Goal: Information Seeking & Learning: Learn about a topic

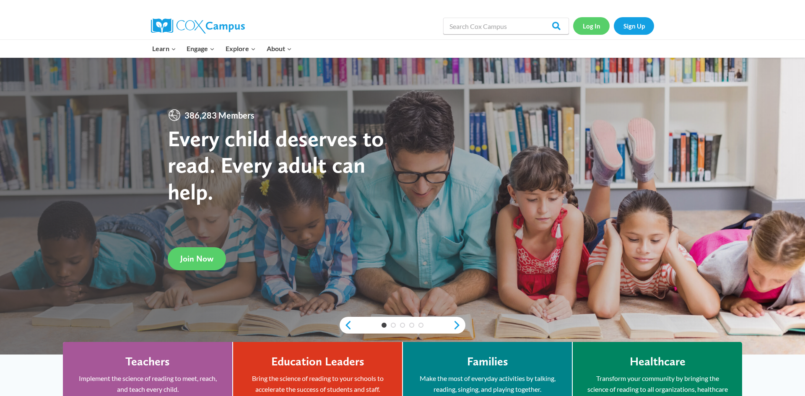
click at [593, 20] on link "Log In" at bounding box center [591, 25] width 36 height 17
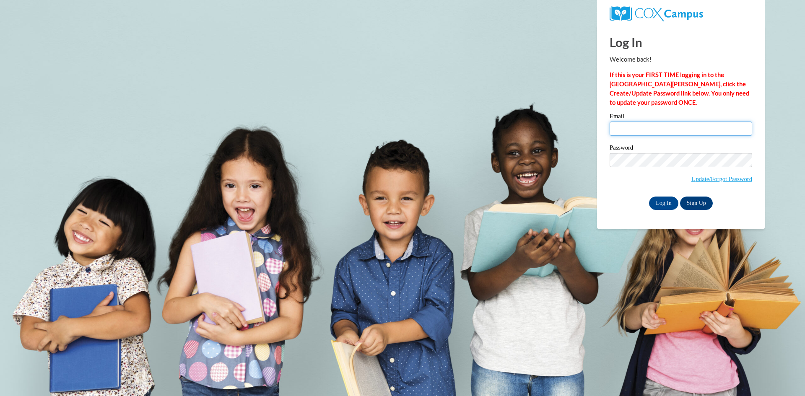
click at [645, 129] on input "Email" at bounding box center [681, 129] width 143 height 14
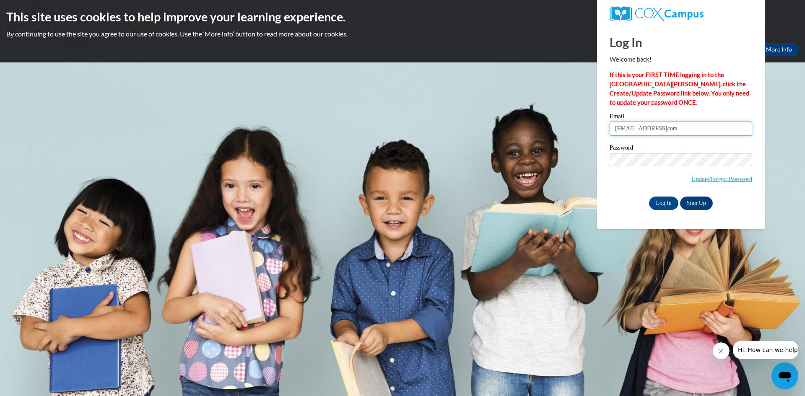
type input "duleivy@aolcom"
click at [661, 202] on input "Log In" at bounding box center [663, 203] width 29 height 13
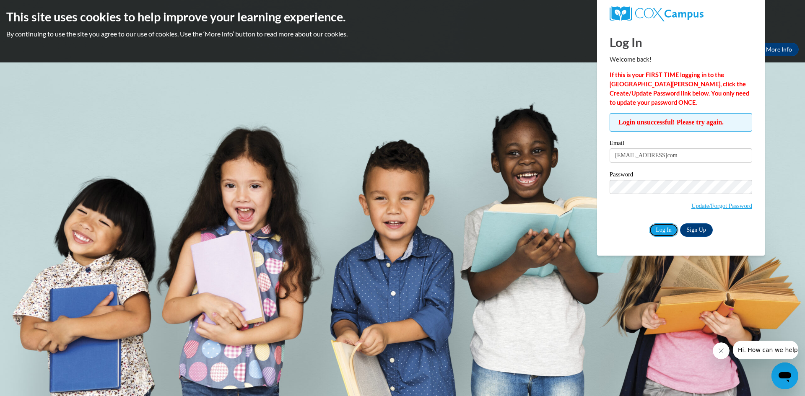
click at [665, 227] on input "Log In" at bounding box center [663, 230] width 29 height 13
click at [648, 158] on input "[EMAIL_ADDRESS]com" at bounding box center [681, 155] width 143 height 14
type input "[EMAIL_ADDRESS][DOMAIN_NAME]"
click at [666, 226] on input "Log In" at bounding box center [663, 230] width 29 height 13
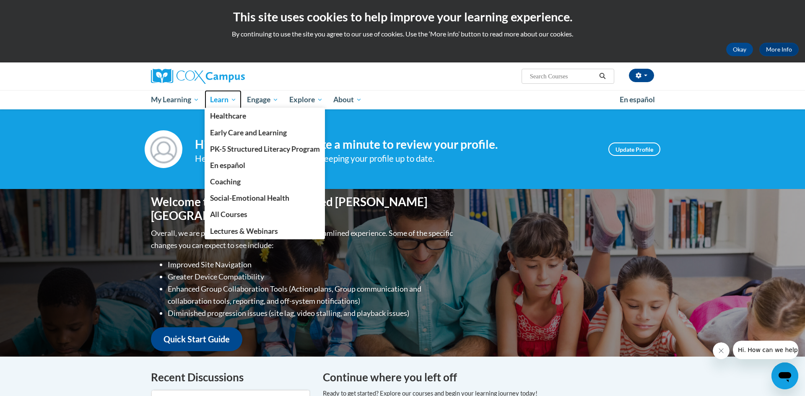
click at [229, 101] on span "Learn" at bounding box center [223, 100] width 26 height 10
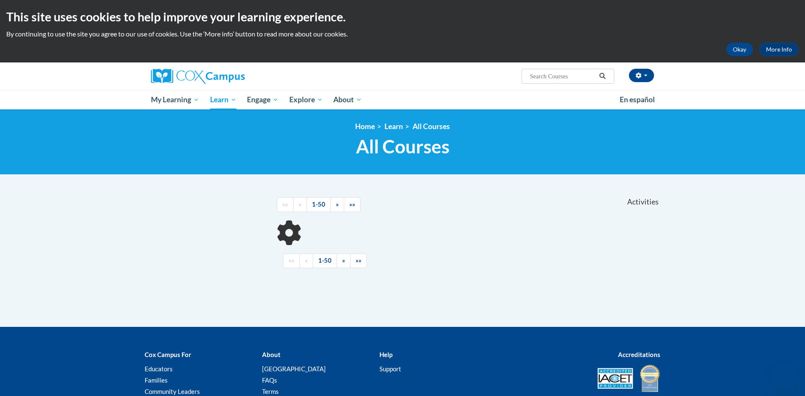
click at [183, 95] on span "My Learning" at bounding box center [175, 100] width 48 height 10
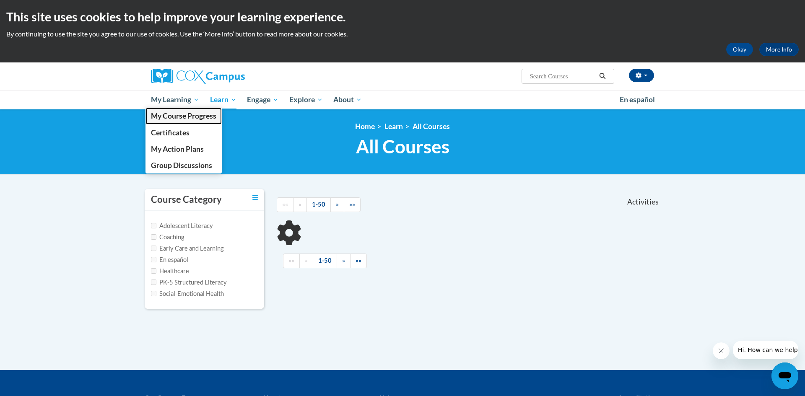
click at [192, 114] on span "My Course Progress" at bounding box center [183, 116] width 65 height 9
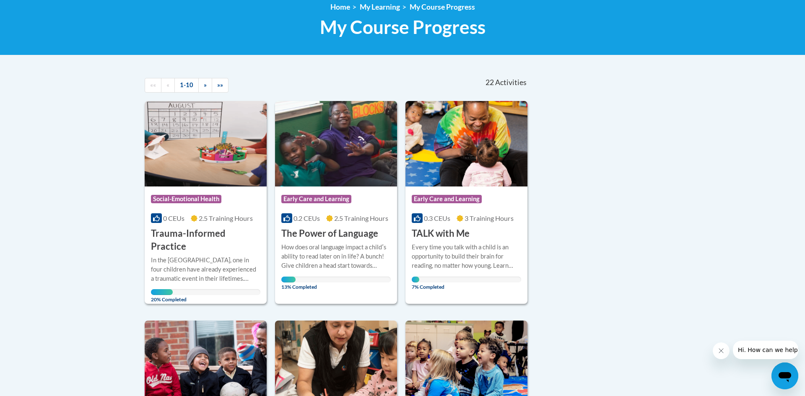
scroll to position [126, 0]
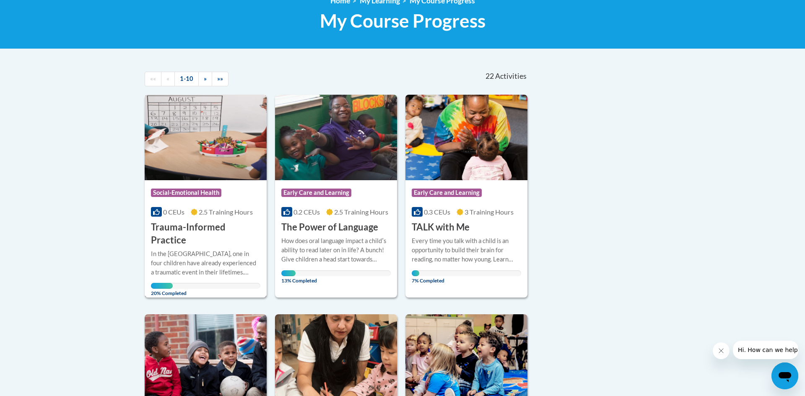
click at [213, 225] on h3 "Trauma-Informed Practice" at bounding box center [205, 234] width 109 height 26
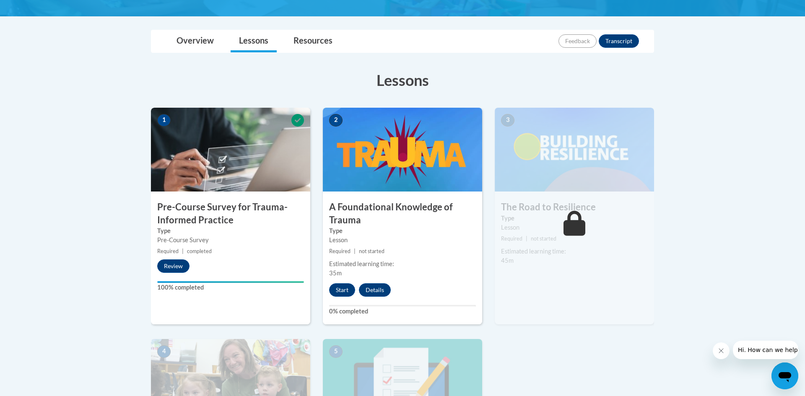
scroll to position [177, 0]
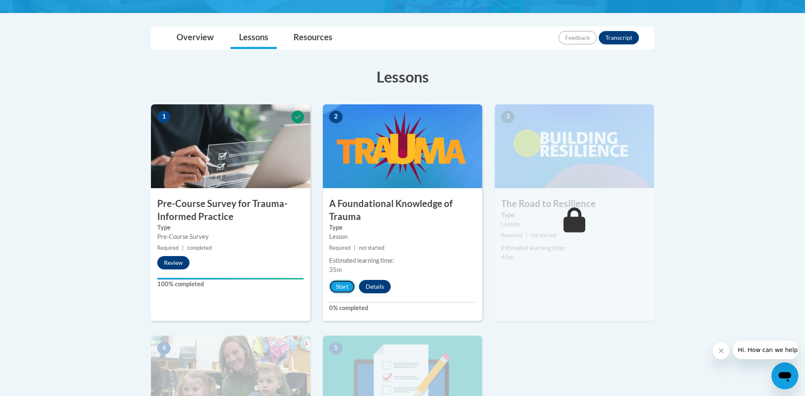
click at [339, 282] on button "Start" at bounding box center [342, 286] width 26 height 13
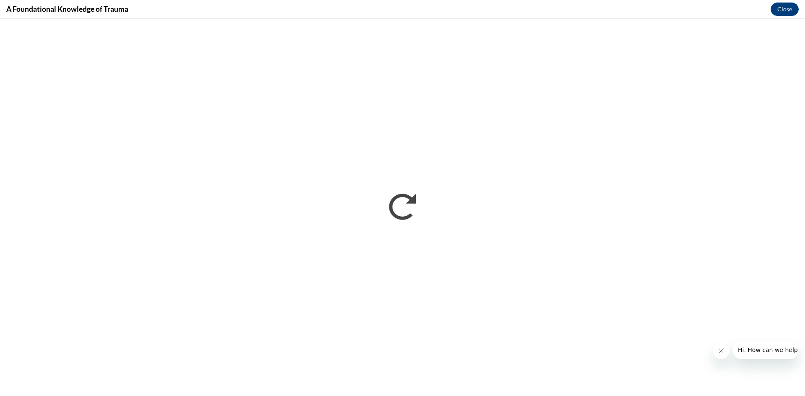
scroll to position [0, 0]
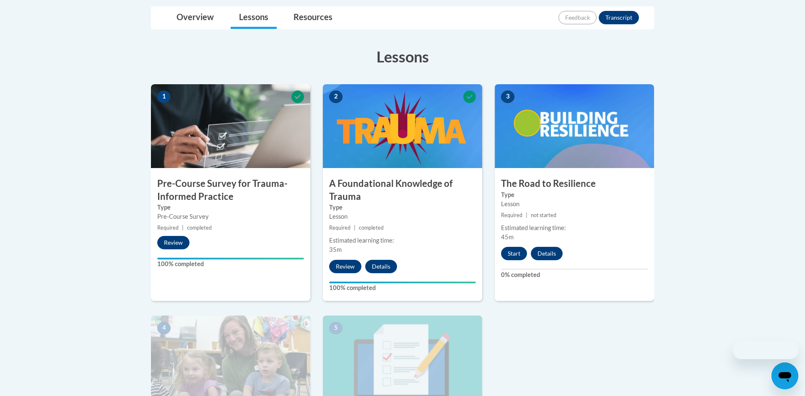
scroll to position [211, 0]
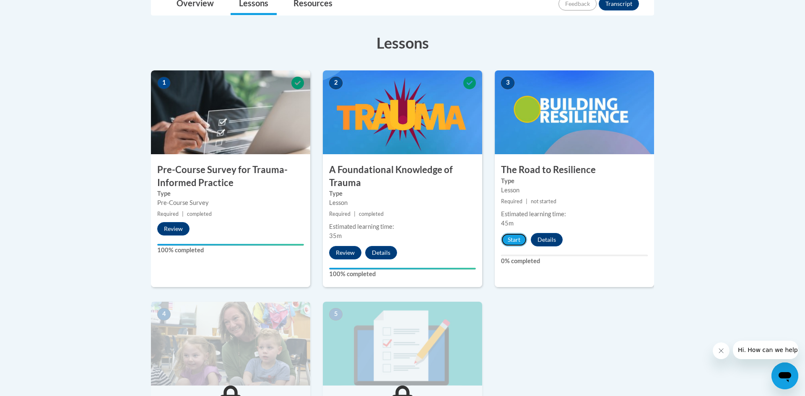
click at [513, 237] on button "Start" at bounding box center [514, 239] width 26 height 13
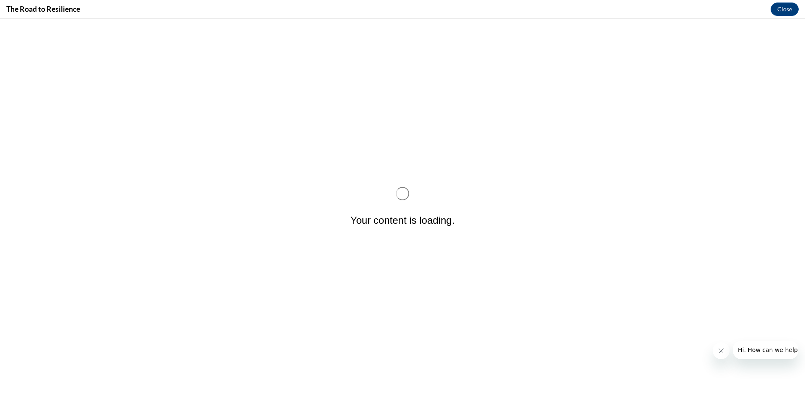
scroll to position [0, 0]
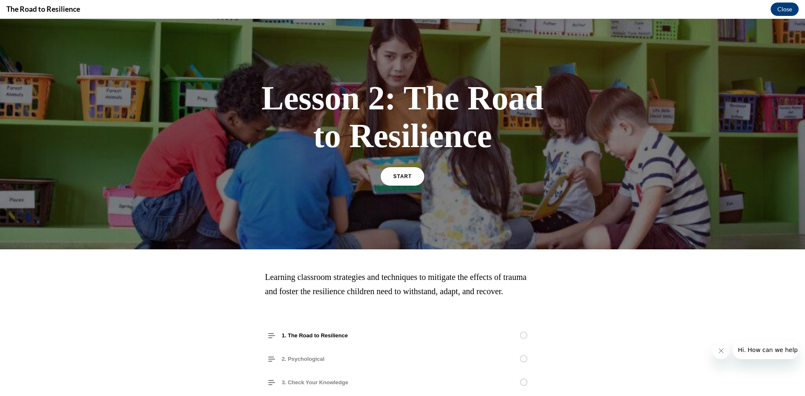
click at [407, 174] on span "START" at bounding box center [402, 177] width 18 height 6
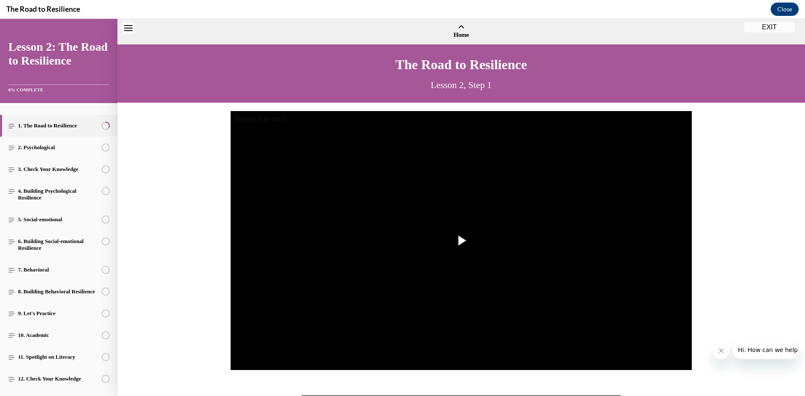
scroll to position [26, 0]
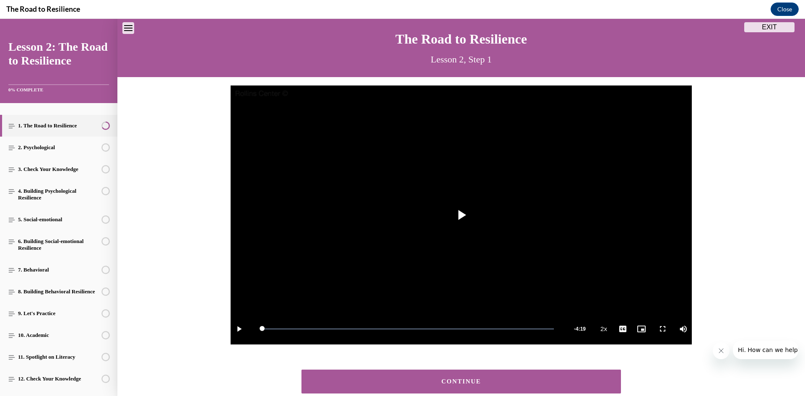
click at [508, 382] on div "CONTINUE" at bounding box center [462, 382] width 294 height 6
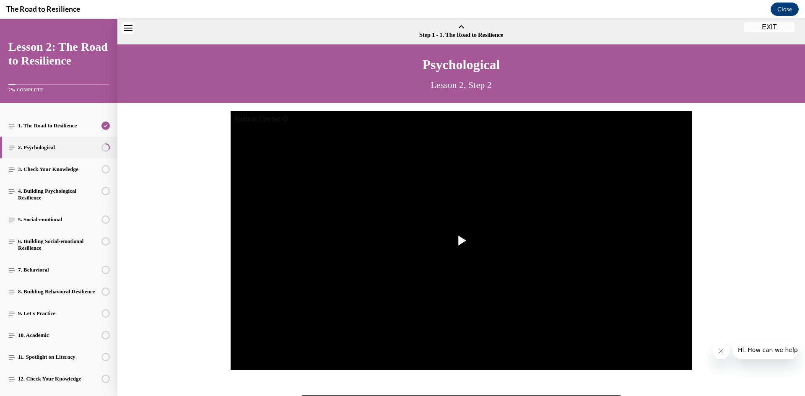
scroll to position [26, 0]
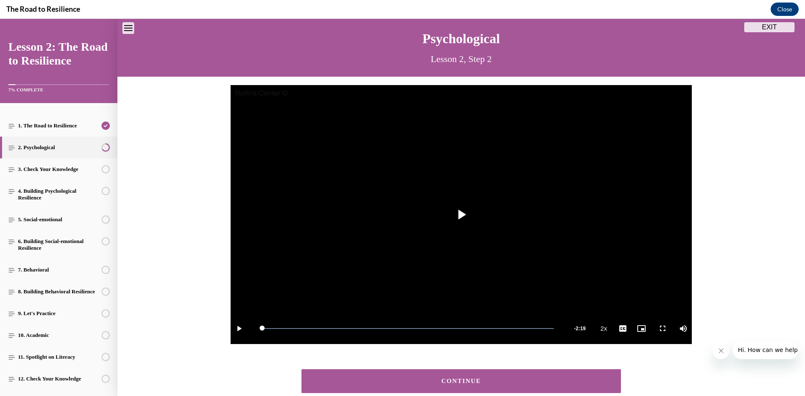
click at [569, 384] on div "CONTINUE" at bounding box center [462, 381] width 294 height 6
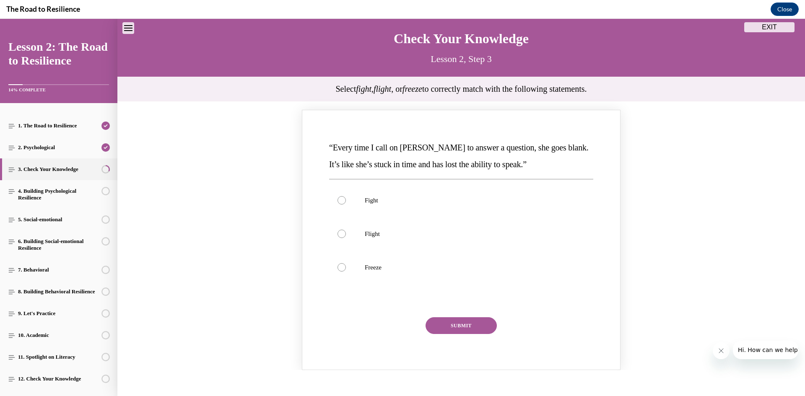
click at [368, 201] on p "Fight" at bounding box center [469, 200] width 208 height 8
click at [346, 201] on input "Fight" at bounding box center [342, 200] width 8 height 8
radio input "true"
click at [469, 320] on button "SUBMIT" at bounding box center [461, 325] width 71 height 17
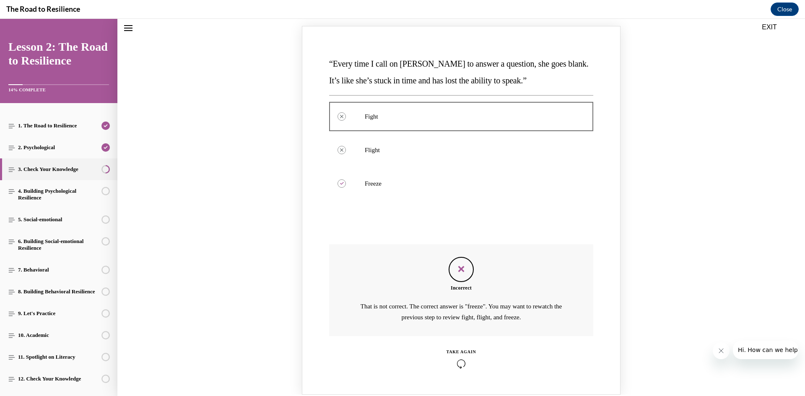
scroll to position [148, 0]
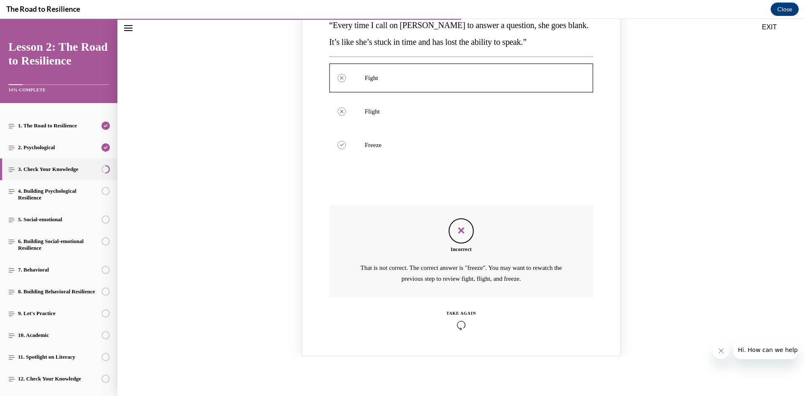
click at [460, 324] on icon "Knowledge check: Multiple choice" at bounding box center [462, 325] width 30 height 9
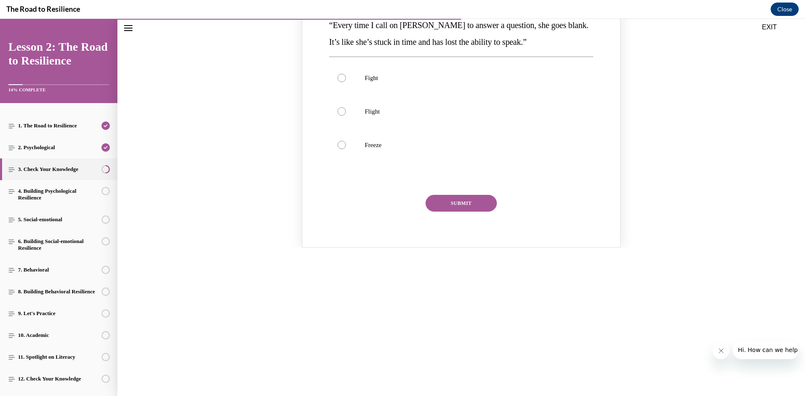
click at [376, 148] on p "Freeze" at bounding box center [469, 145] width 208 height 8
click at [346, 148] on input "Freeze" at bounding box center [342, 145] width 8 height 8
radio input "true"
click at [455, 205] on button "SUBMIT" at bounding box center [461, 203] width 71 height 17
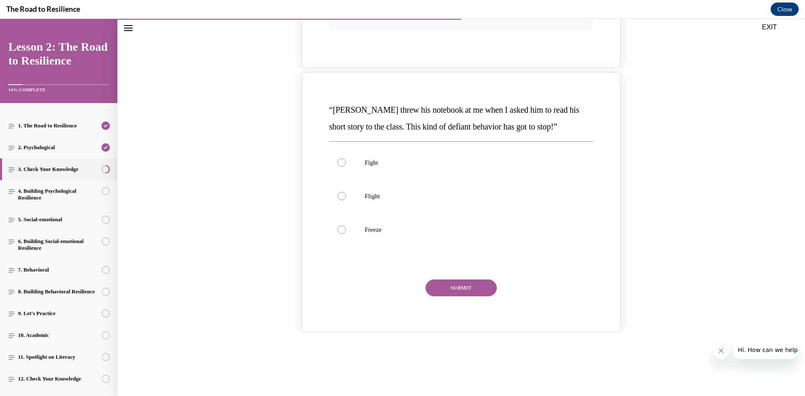
scroll to position [406, 0]
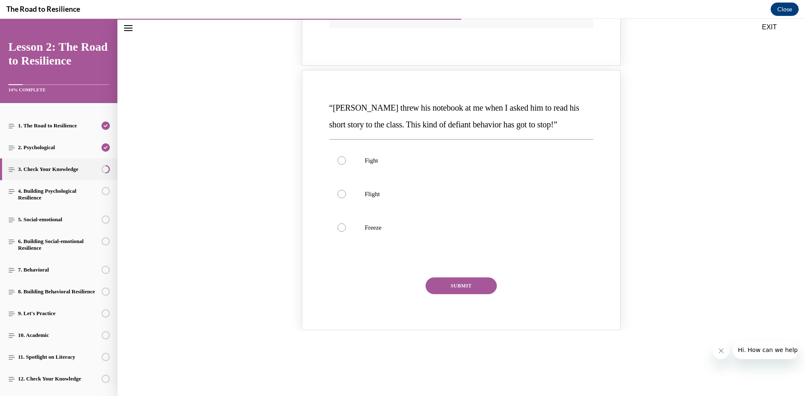
click at [371, 159] on p "Fight" at bounding box center [469, 160] width 208 height 8
click at [346, 159] on input "Fight" at bounding box center [342, 160] width 8 height 8
radio input "true"
click at [456, 279] on button "SUBMIT" at bounding box center [461, 286] width 71 height 17
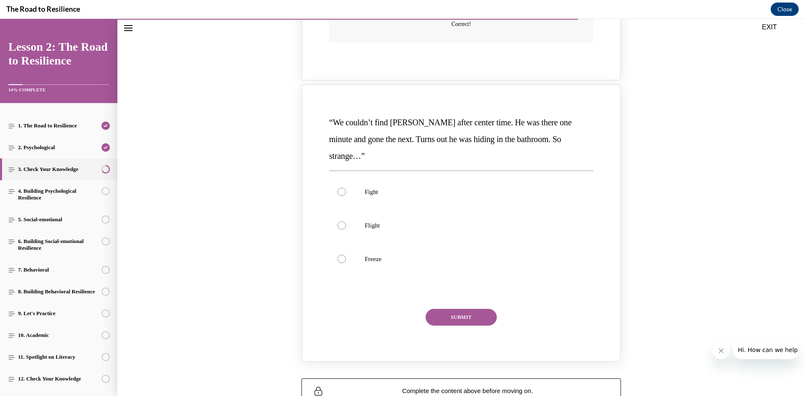
scroll to position [734, 0]
click at [371, 220] on p "Flight" at bounding box center [469, 224] width 208 height 8
click at [346, 220] on input "Flight" at bounding box center [342, 224] width 8 height 8
radio input "true"
click at [468, 308] on button "SUBMIT" at bounding box center [461, 316] width 71 height 17
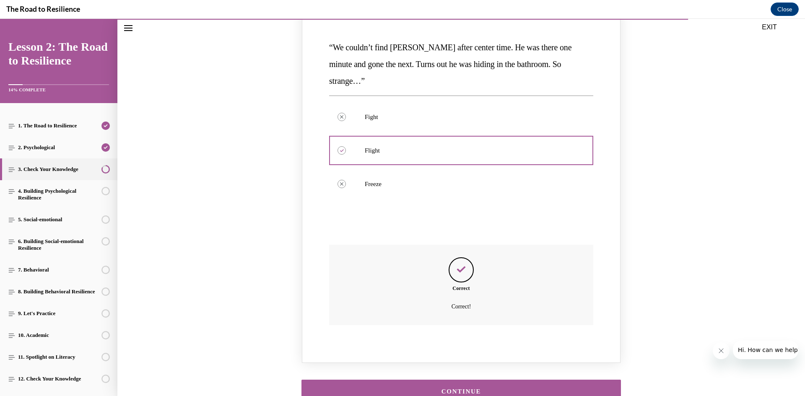
scroll to position [847, 0]
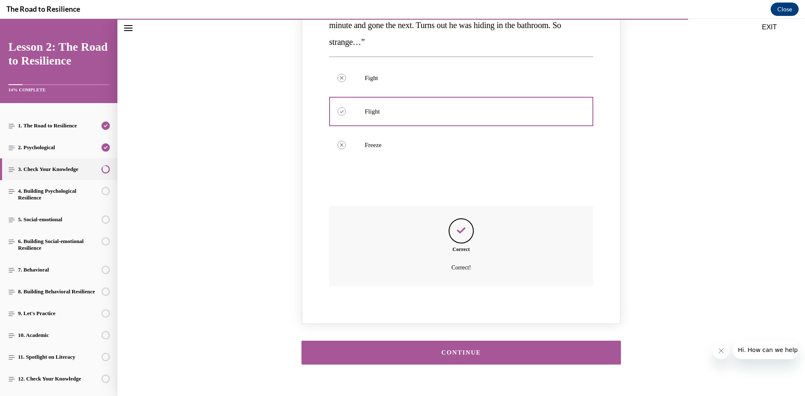
click at [479, 341] on button "CONTINUE" at bounding box center [462, 353] width 320 height 24
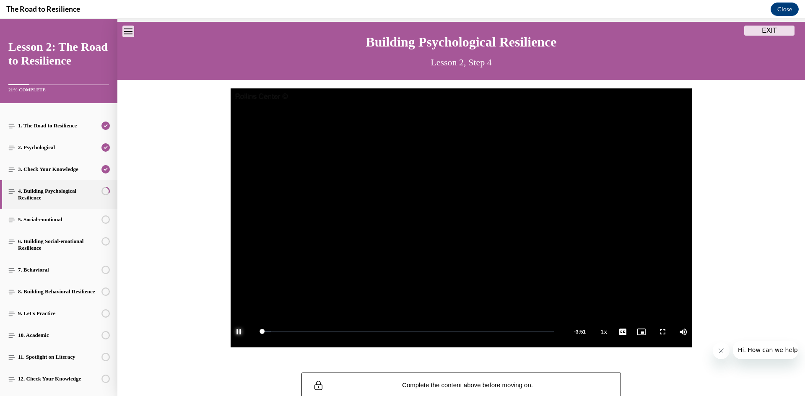
scroll to position [22, 0]
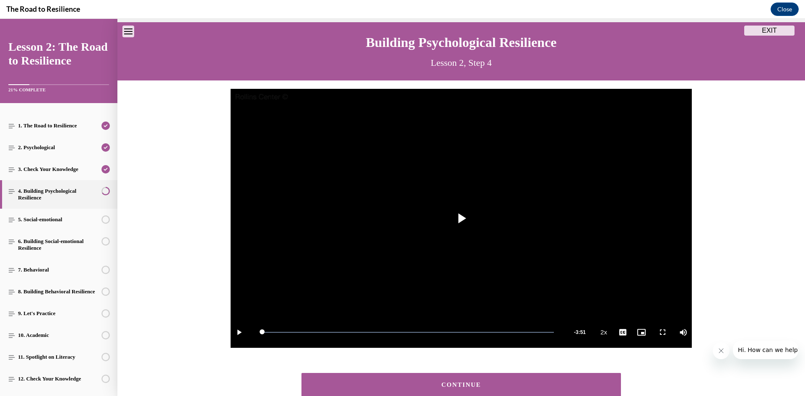
click at [550, 390] on button "CONTINUE" at bounding box center [462, 385] width 320 height 24
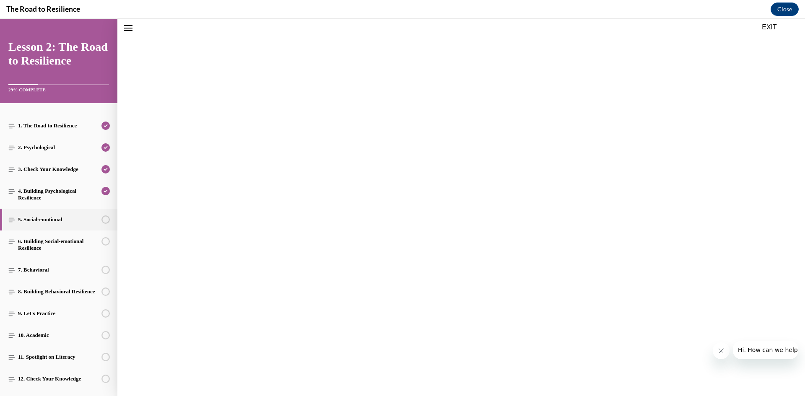
scroll to position [26, 0]
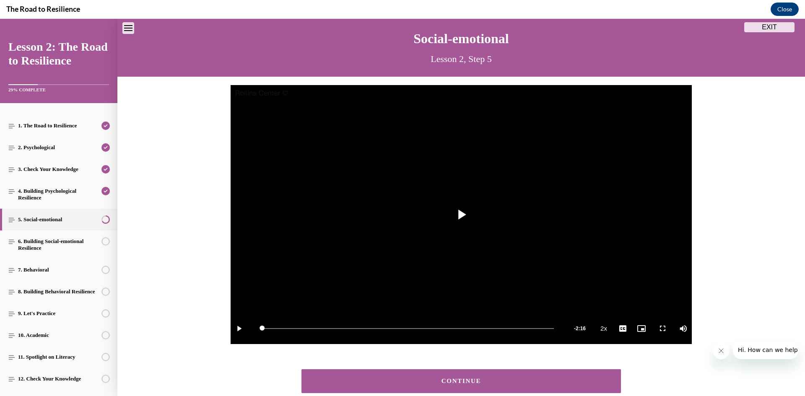
click at [551, 384] on div "CONTINUE" at bounding box center [462, 381] width 294 height 6
click at [575, 383] on div "CONTINUE" at bounding box center [462, 381] width 294 height 6
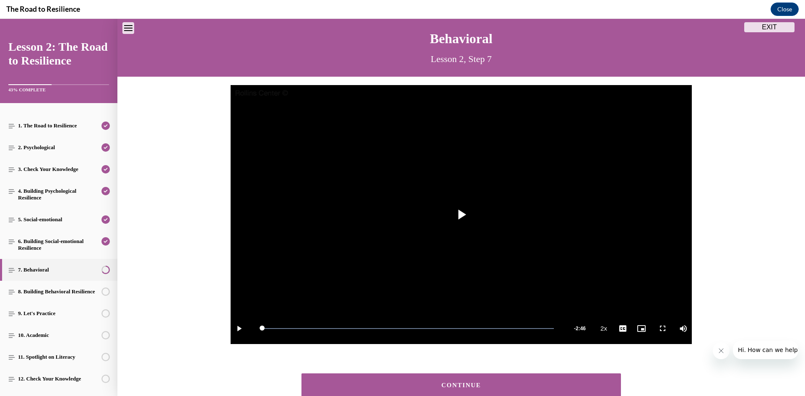
click at [509, 383] on div "CONTINUE" at bounding box center [462, 385] width 294 height 6
click at [540, 378] on button "CONTINUE" at bounding box center [462, 386] width 320 height 24
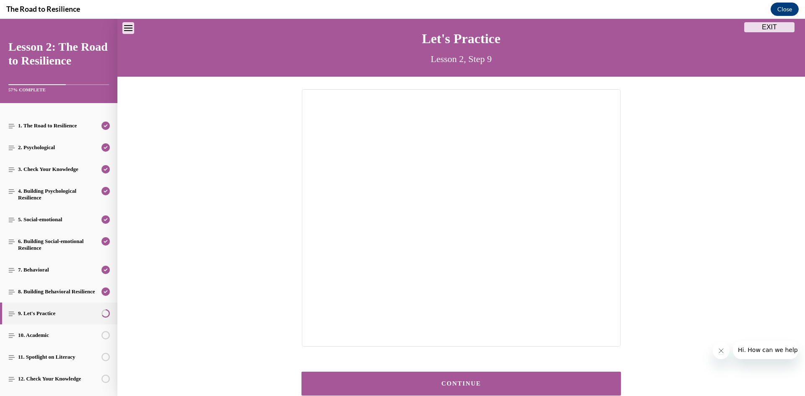
click at [513, 384] on div "CONTINUE" at bounding box center [462, 384] width 294 height 6
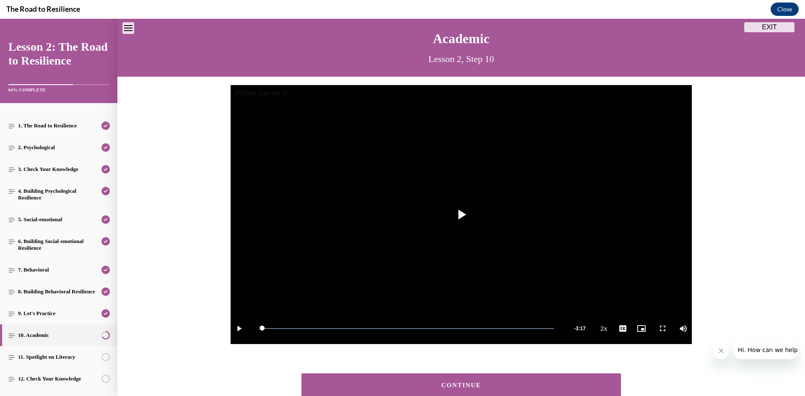
click at [523, 382] on button "CONTINUE" at bounding box center [462, 386] width 320 height 24
click at [548, 382] on button "CONTINUE" at bounding box center [462, 386] width 320 height 24
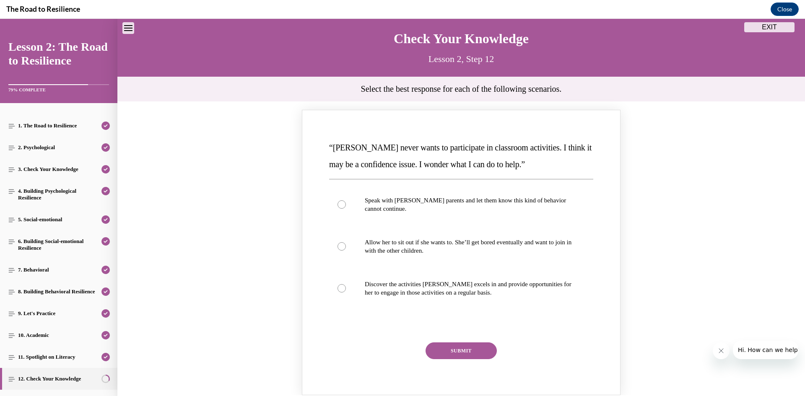
click at [476, 229] on label "Allow her to sit out if she wants to. She’ll get bored eventually and want to j…" at bounding box center [461, 247] width 264 height 42
click at [346, 242] on input "Allow her to sit out if she wants to. She’ll get bored eventually and want to j…" at bounding box center [342, 246] width 8 height 8
radio input "true"
click at [472, 343] on button "SUBMIT" at bounding box center [461, 351] width 71 height 17
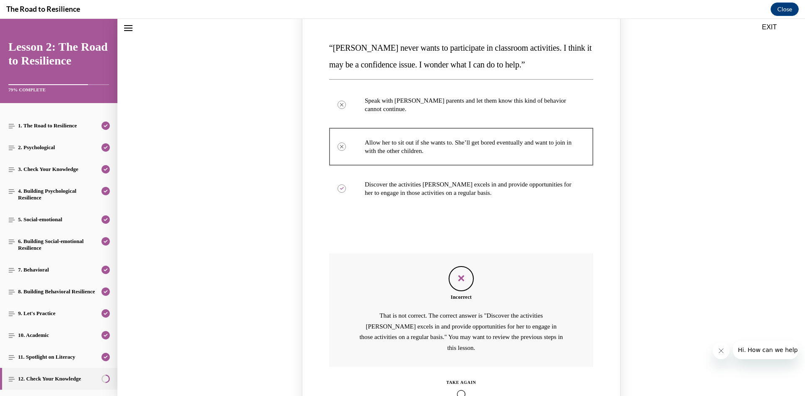
scroll to position [129, 0]
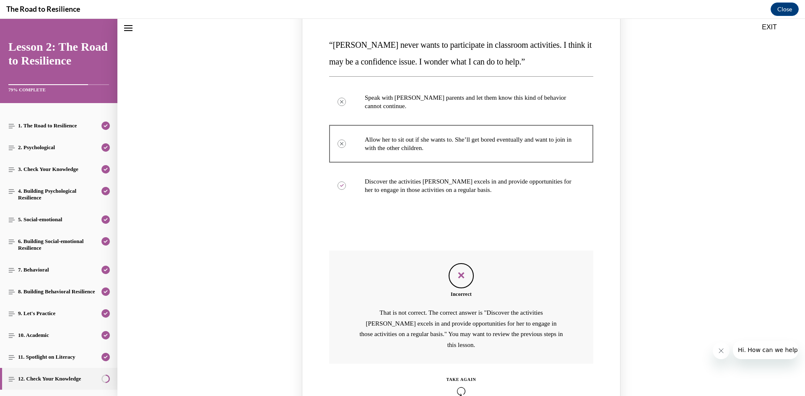
click at [460, 387] on icon "Knowledge check: Multiple choice" at bounding box center [462, 391] width 30 height 9
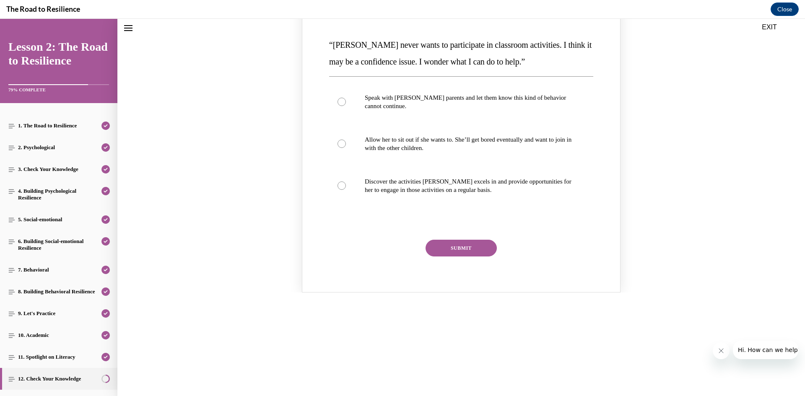
click at [417, 185] on p "Discover the activities [PERSON_NAME] excels in and provide opportunities for h…" at bounding box center [469, 185] width 208 height 17
click at [346, 185] on input "Discover the activities [PERSON_NAME] excels in and provide opportunities for h…" at bounding box center [342, 186] width 8 height 8
radio input "true"
click at [455, 245] on button "SUBMIT" at bounding box center [461, 248] width 71 height 17
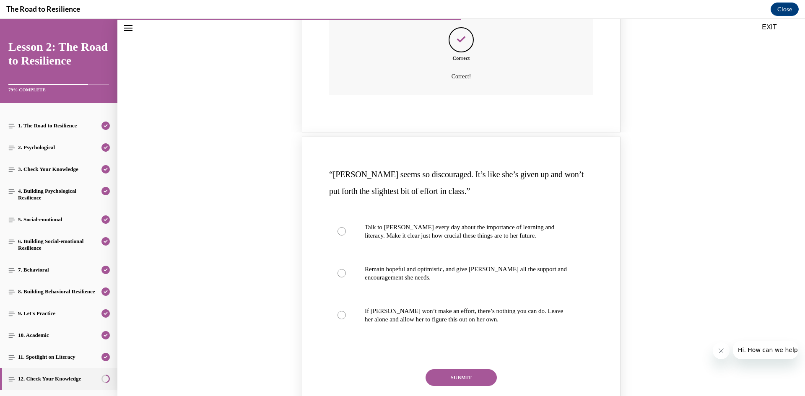
scroll to position [373, 0]
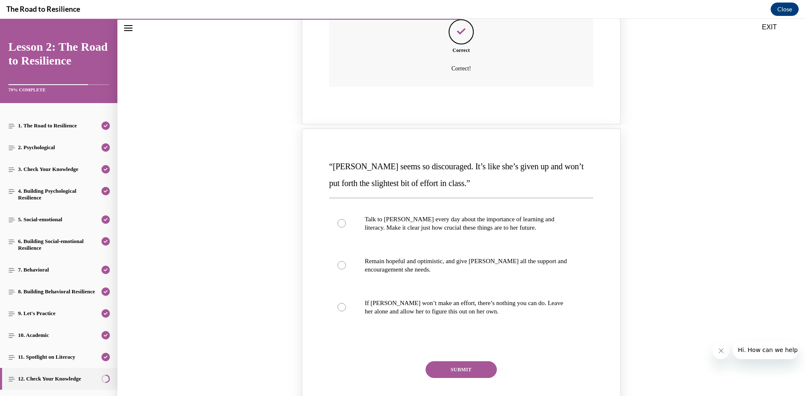
click at [455, 228] on p "Talk to [PERSON_NAME] every day about the importance of learning and literacy. …" at bounding box center [469, 223] width 208 height 17
click at [346, 228] on input "Talk to [PERSON_NAME] every day about the importance of learning and literacy. …" at bounding box center [342, 223] width 8 height 8
radio input "true"
click at [456, 365] on button "SUBMIT" at bounding box center [461, 370] width 71 height 17
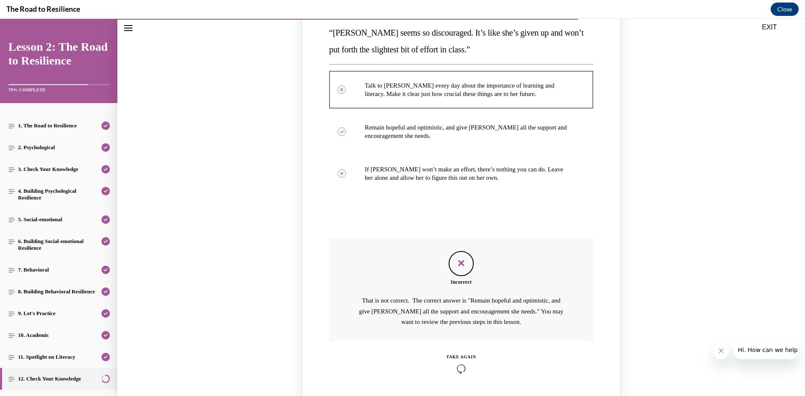
scroll to position [531, 0]
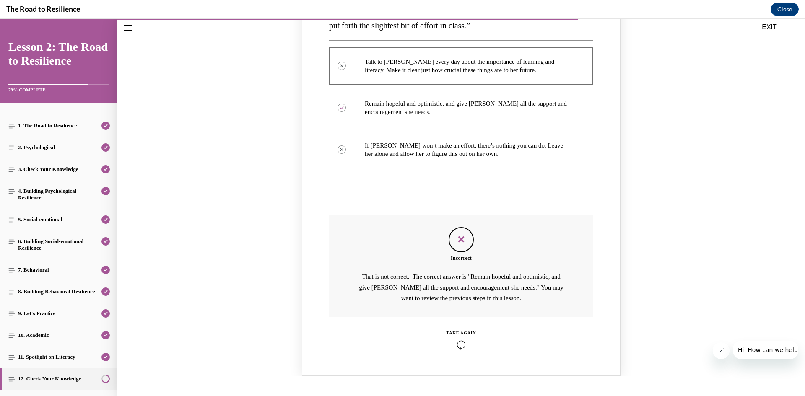
click at [462, 346] on icon "Knowledge check: Multiple choice" at bounding box center [462, 345] width 30 height 9
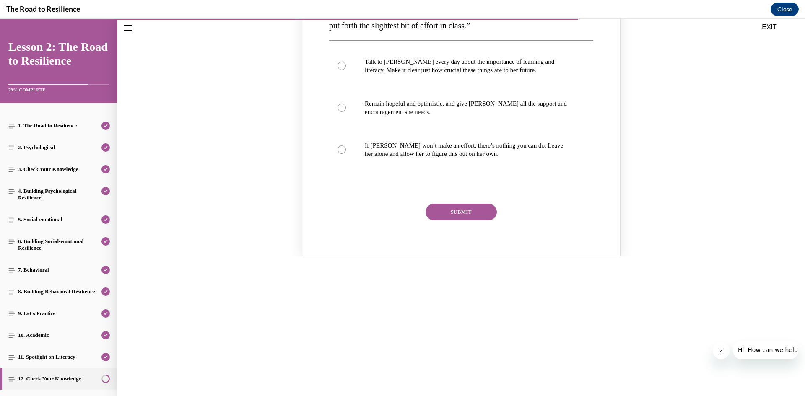
click at [431, 104] on p "Remain hopeful and optimistic, and give [PERSON_NAME] all the support and encou…" at bounding box center [469, 107] width 208 height 17
click at [346, 104] on input "Remain hopeful and optimistic, and give [PERSON_NAME] all the support and encou…" at bounding box center [342, 108] width 8 height 8
radio input "true"
click at [450, 205] on button "SUBMIT" at bounding box center [461, 212] width 71 height 17
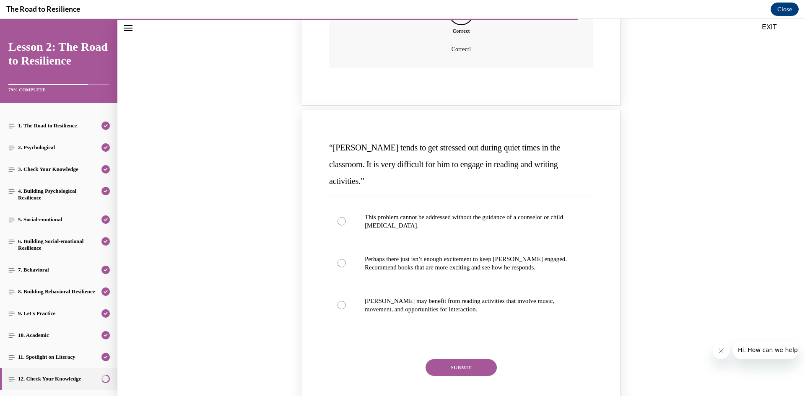
scroll to position [759, 0]
click at [472, 212] on p "This problem cannot be addressed without the guidance of a counselor or child […" at bounding box center [469, 220] width 208 height 17
click at [346, 216] on input "This problem cannot be addressed without the guidance of a counselor or child […" at bounding box center [342, 220] width 8 height 8
radio input "true"
click at [460, 359] on button "SUBMIT" at bounding box center [461, 367] width 71 height 17
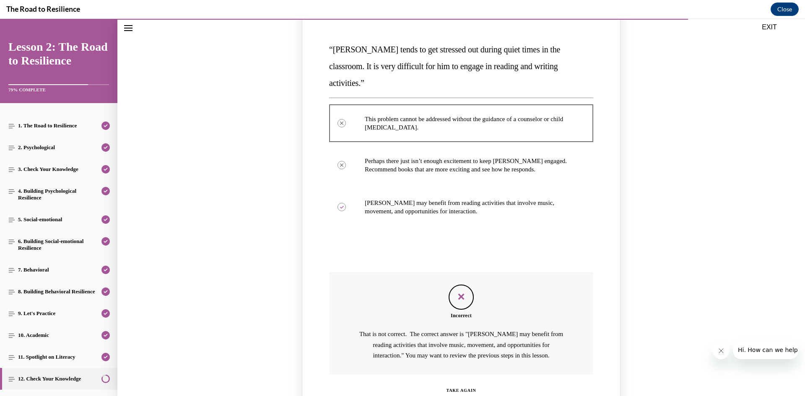
scroll to position [858, 0]
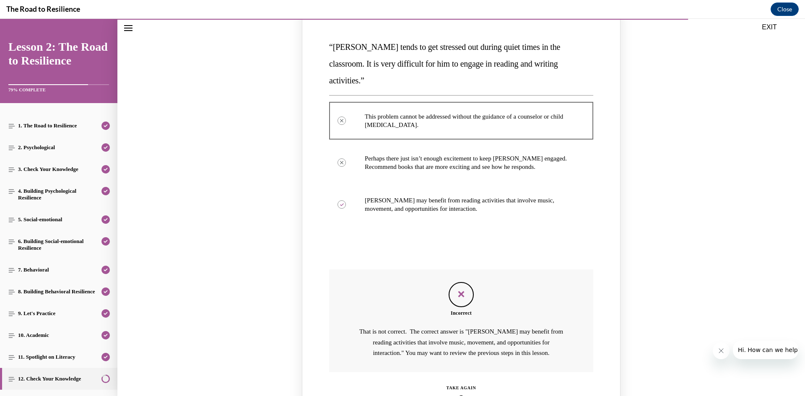
click at [463, 395] on icon "Knowledge check: Multiple choice" at bounding box center [462, 399] width 30 height 9
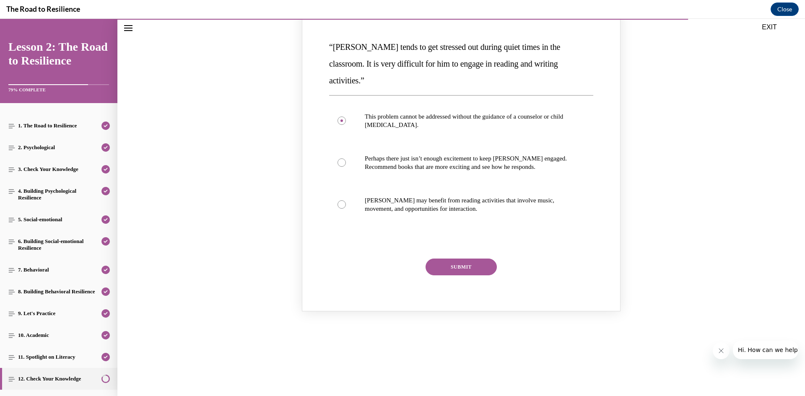
click at [420, 196] on p "[PERSON_NAME] may benefit from reading activities that involve music, movement,…" at bounding box center [469, 204] width 208 height 17
click at [346, 200] on input "[PERSON_NAME] may benefit from reading activities that involve music, movement,…" at bounding box center [342, 204] width 8 height 8
radio input "true"
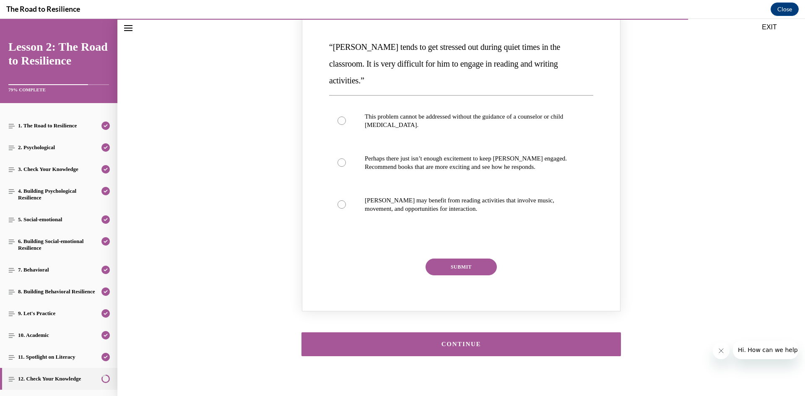
scroll to position [854, 0]
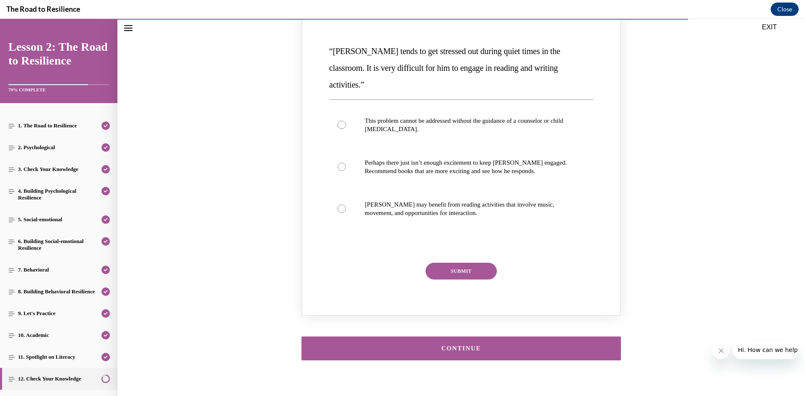
click at [466, 263] on button "SUBMIT" at bounding box center [461, 271] width 71 height 17
click at [380, 200] on p "[PERSON_NAME] may benefit from reading activities that involve music, movement,…" at bounding box center [469, 208] width 208 height 17
click at [346, 205] on input "[PERSON_NAME] may benefit from reading activities that involve music, movement,…" at bounding box center [342, 209] width 8 height 8
click at [412, 200] on p "[PERSON_NAME] may benefit from reading activities that involve music, movement,…" at bounding box center [469, 208] width 208 height 17
click at [346, 205] on input "[PERSON_NAME] may benefit from reading activities that involve music, movement,…" at bounding box center [342, 209] width 8 height 8
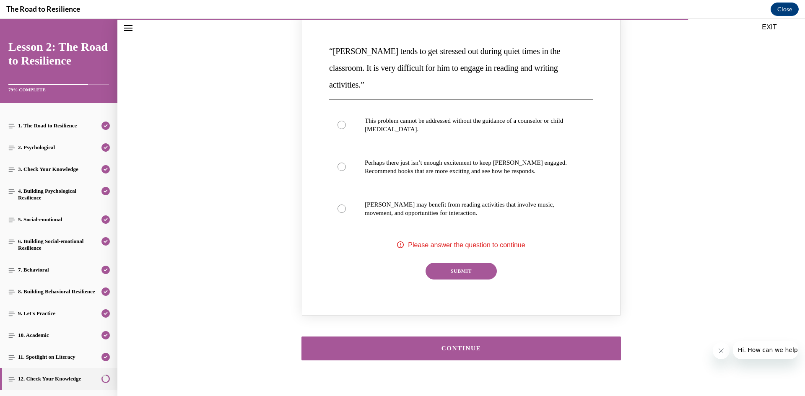
click at [403, 242] on icon "Knowledge check: Multiple choice" at bounding box center [400, 245] width 7 height 7
click at [389, 117] on p "This problem cannot be addressed without the guidance of a counselor or child […" at bounding box center [469, 125] width 208 height 17
click at [346, 121] on input "This problem cannot be addressed without the guidance of a counselor or child […" at bounding box center [342, 125] width 8 height 8
radio input "true"
click at [398, 200] on p "[PERSON_NAME] may benefit from reading activities that involve music, movement,…" at bounding box center [469, 208] width 208 height 17
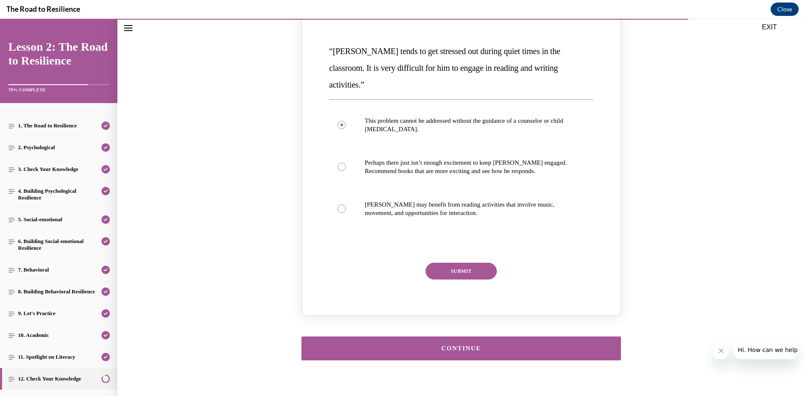
click at [346, 205] on input "[PERSON_NAME] may benefit from reading activities that involve music, movement,…" at bounding box center [342, 209] width 8 height 8
radio input "true"
click at [452, 263] on button "SUBMIT" at bounding box center [461, 271] width 71 height 17
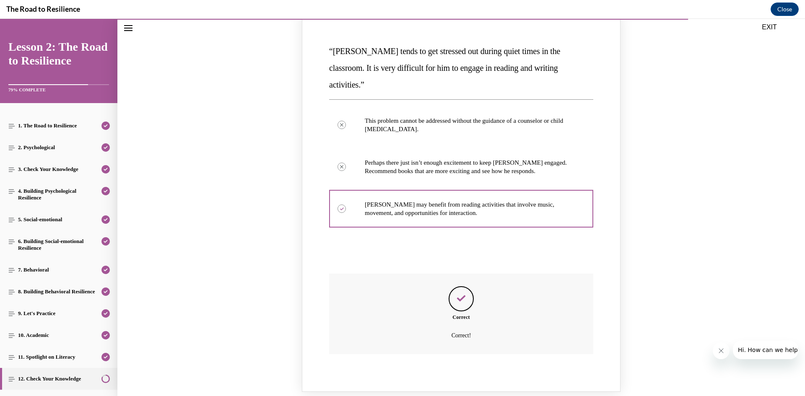
scroll to position [931, 0]
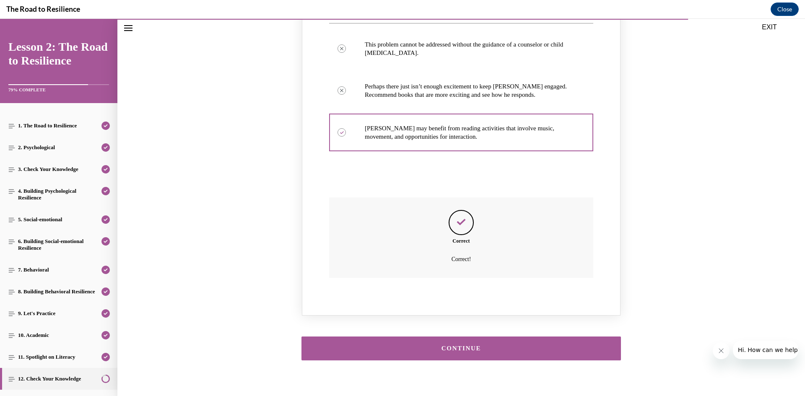
click at [473, 346] on div "CONTINUE" at bounding box center [462, 349] width 294 height 6
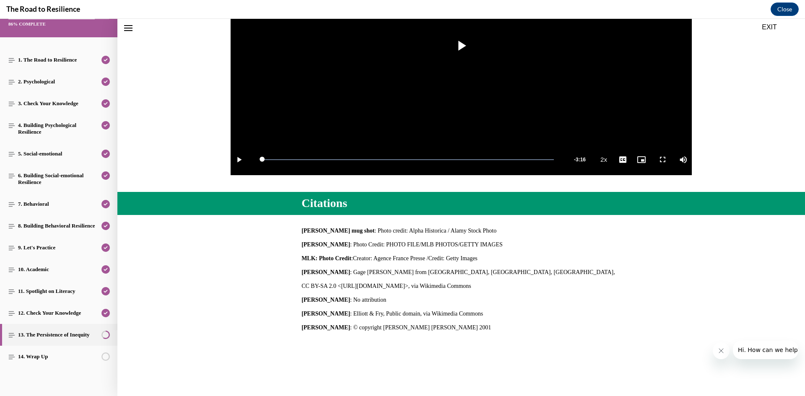
scroll to position [230, 0]
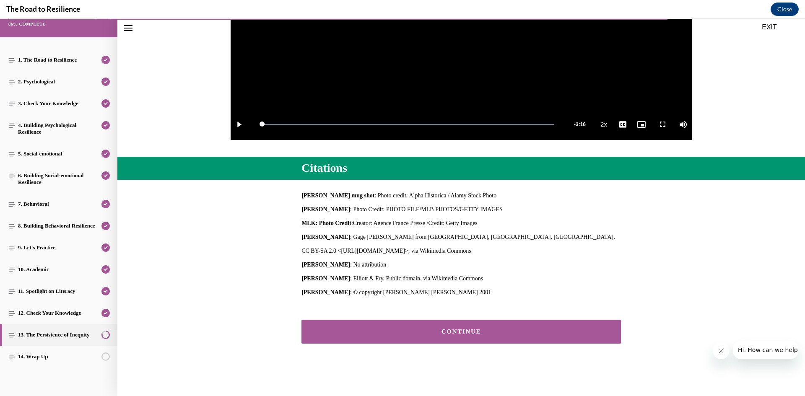
click at [484, 334] on div "CONTINUE" at bounding box center [462, 332] width 294 height 6
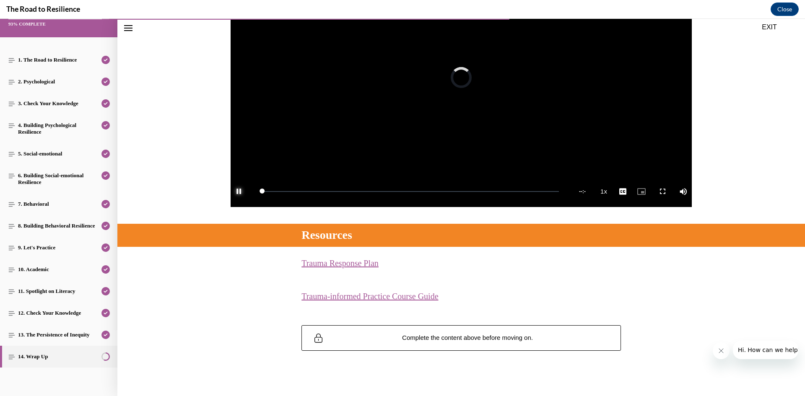
scroll to position [162, 0]
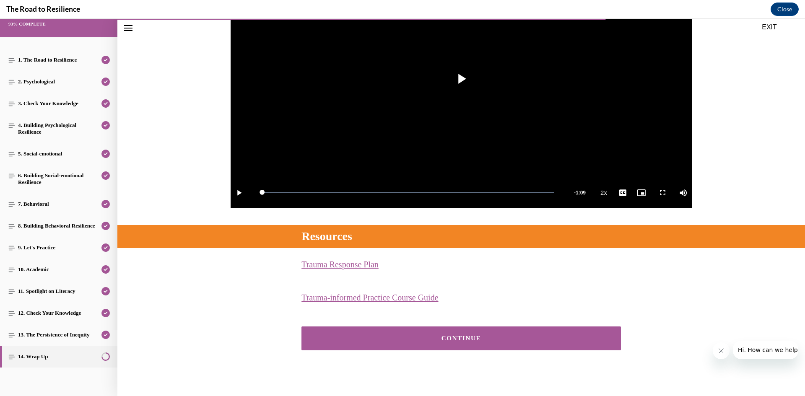
click at [550, 331] on button "CONTINUE" at bounding box center [462, 339] width 320 height 24
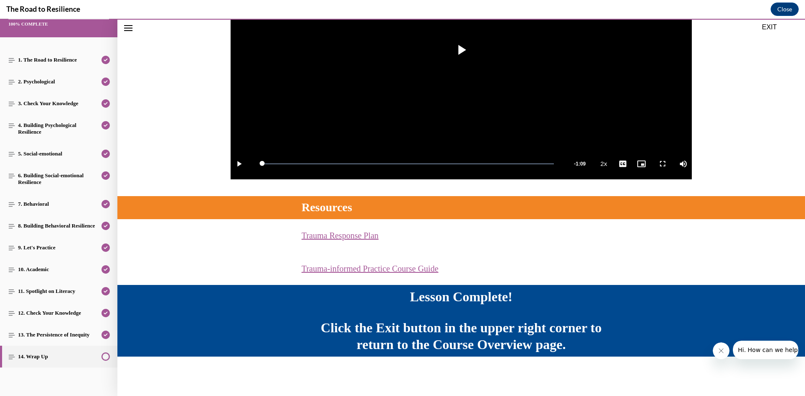
scroll to position [191, 0]
click at [770, 27] on button "EXIT" at bounding box center [769, 27] width 50 height 10
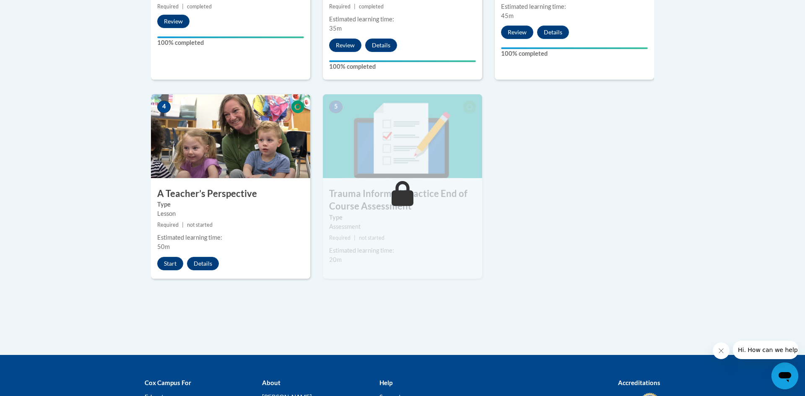
scroll to position [422, 0]
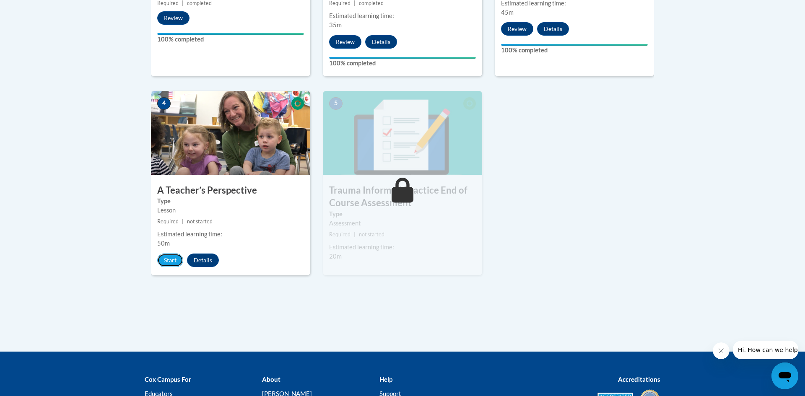
click at [172, 258] on button "Start" at bounding box center [170, 260] width 26 height 13
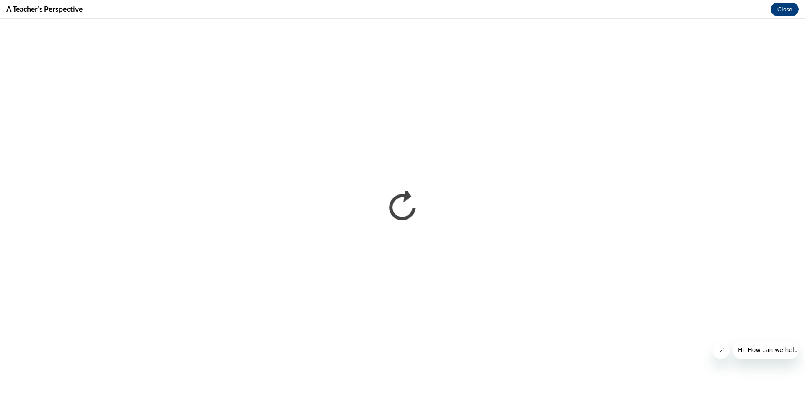
scroll to position [0, 0]
